Goal: Task Accomplishment & Management: Complete application form

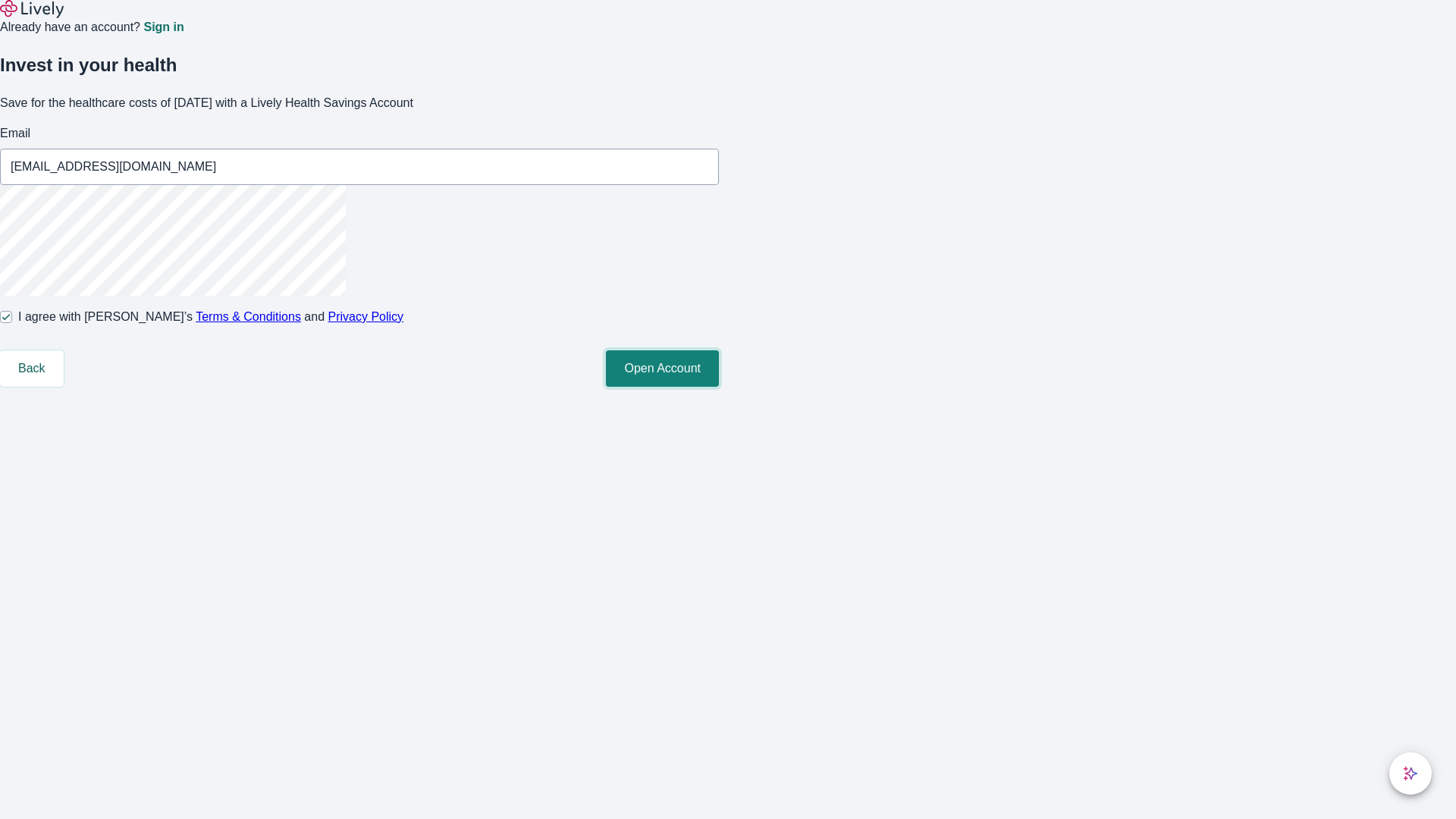
click at [719, 387] on button "Open Account" at bounding box center [662, 368] width 113 height 37
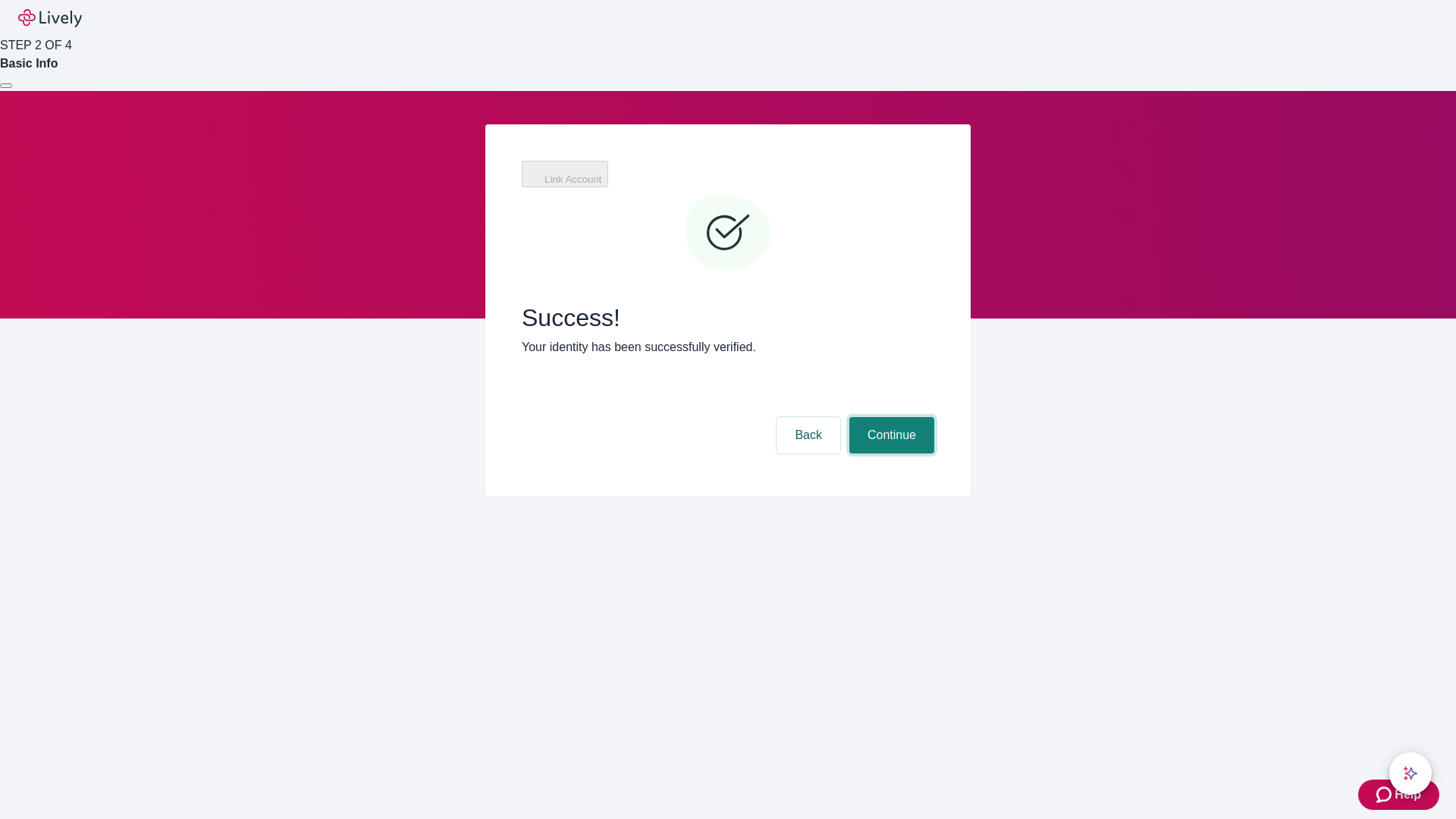
click at [890, 417] on button "Continue" at bounding box center [892, 435] width 85 height 37
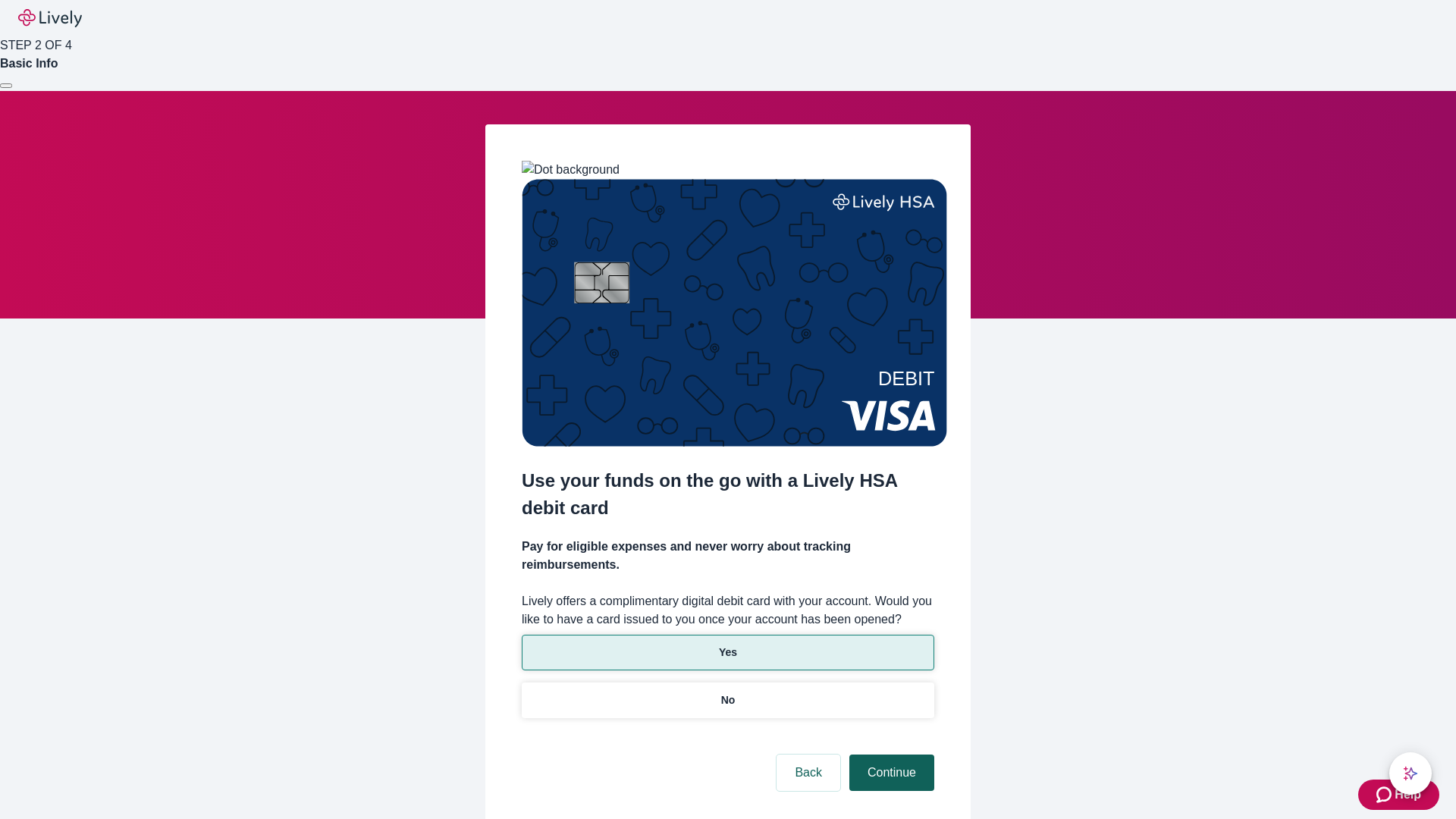
click at [727, 692] on p "No" at bounding box center [728, 700] width 14 height 16
click at [890, 754] on button "Continue" at bounding box center [892, 772] width 85 height 37
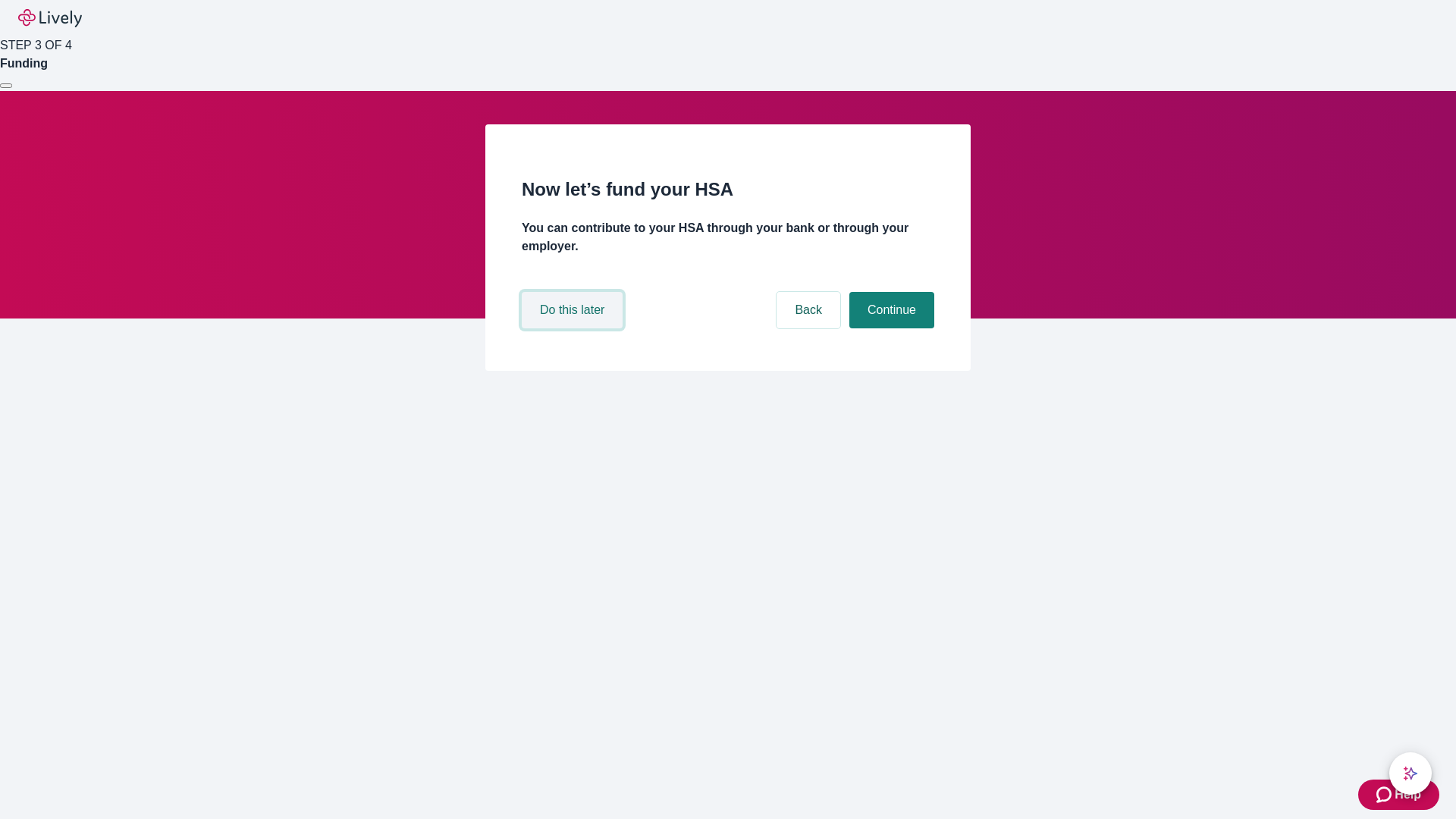
click at [574, 328] on button "Do this later" at bounding box center [572, 310] width 101 height 37
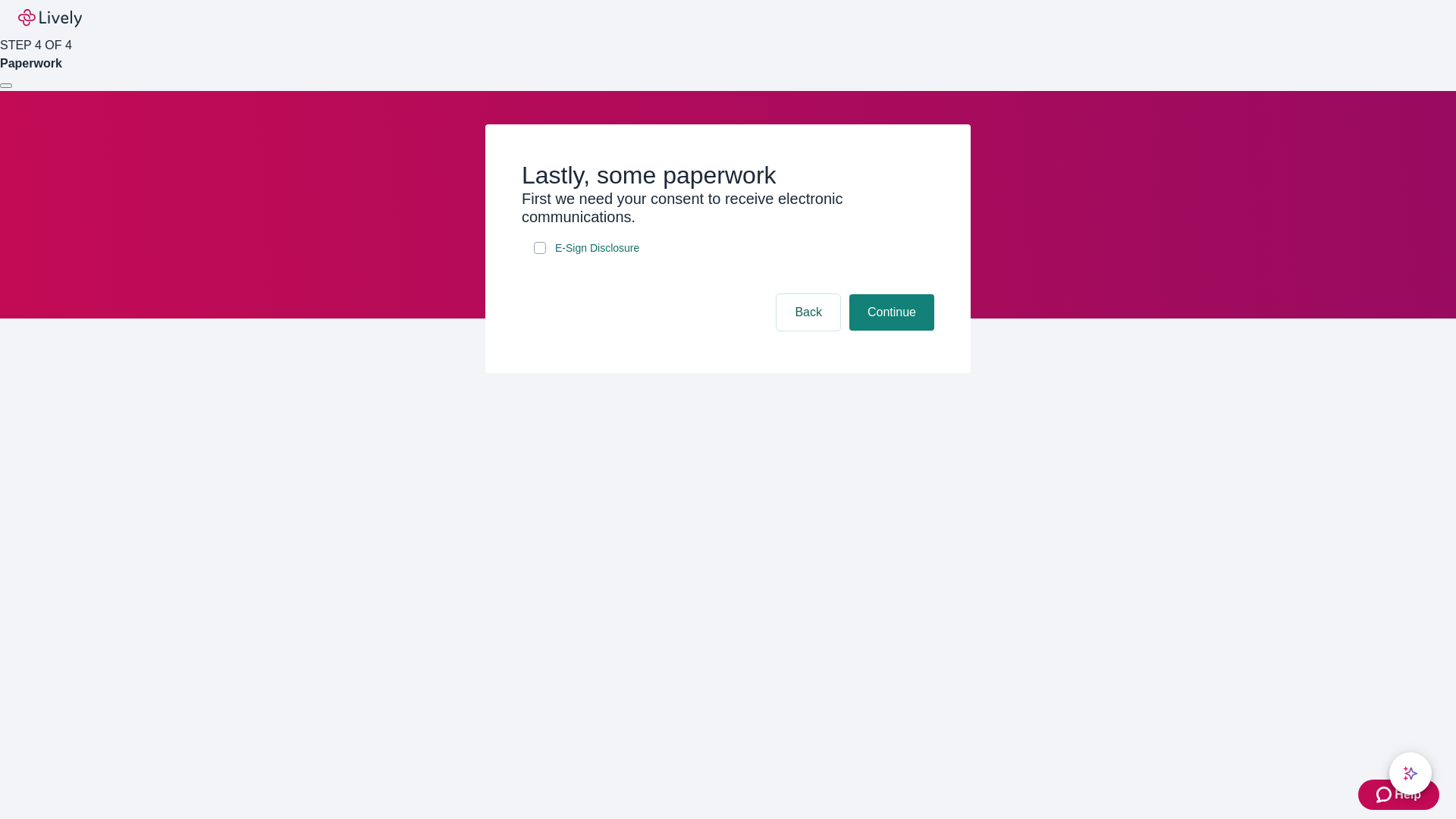
click at [540, 254] on input "E-Sign Disclosure" at bounding box center [540, 247] width 12 height 12
checkbox input "true"
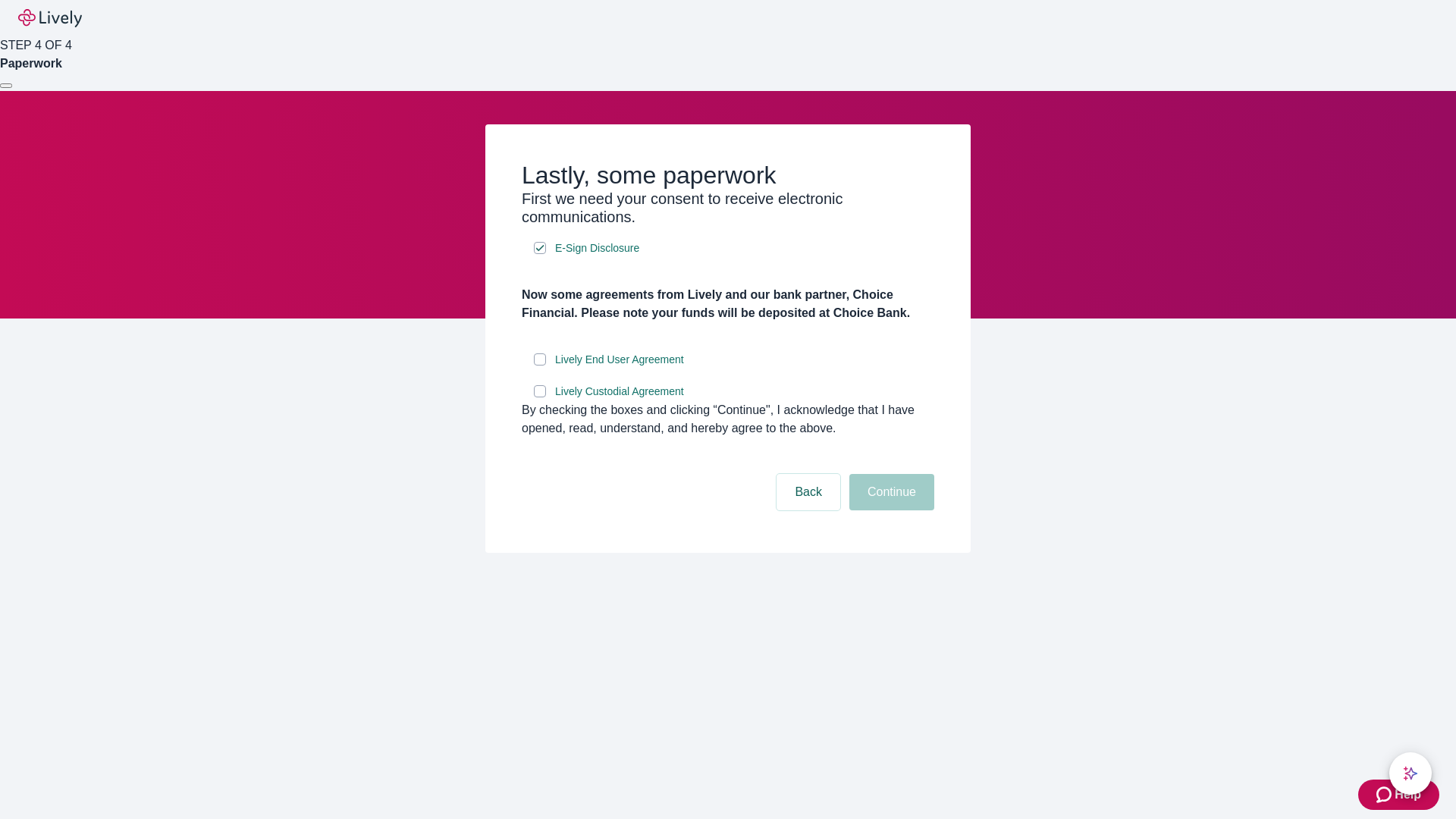
click at [540, 366] on input "Lively End User Agreement" at bounding box center [540, 359] width 12 height 12
checkbox input "true"
click at [540, 397] on input "Lively Custodial Agreement" at bounding box center [540, 391] width 12 height 12
checkbox input "true"
click at [890, 510] on button "Continue" at bounding box center [892, 492] width 85 height 37
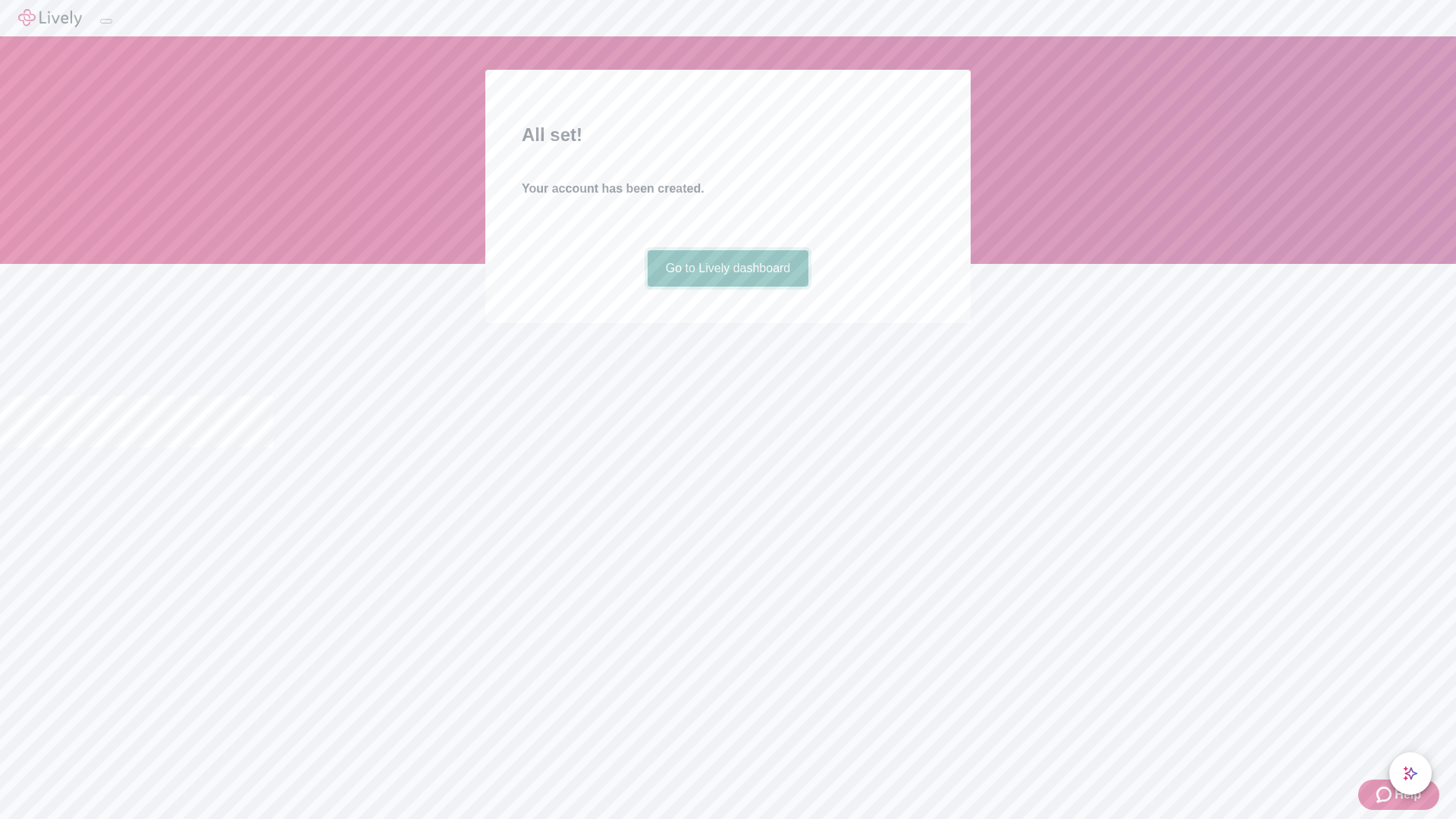
click at [727, 287] on link "Go to Lively dashboard" at bounding box center [728, 268] width 162 height 37
